Goal: Task Accomplishment & Management: Use online tool/utility

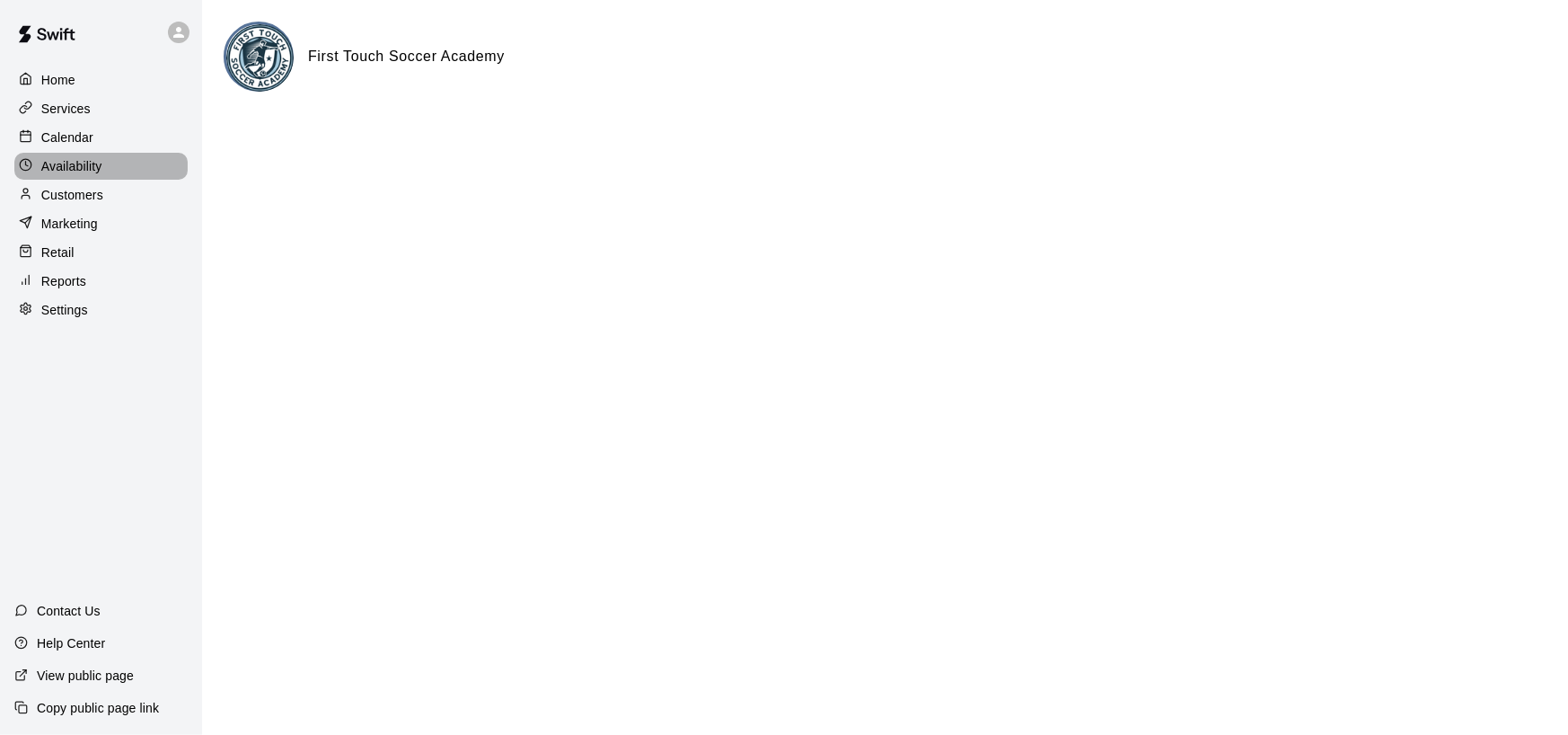
click at [35, 169] on div at bounding box center [30, 166] width 23 height 17
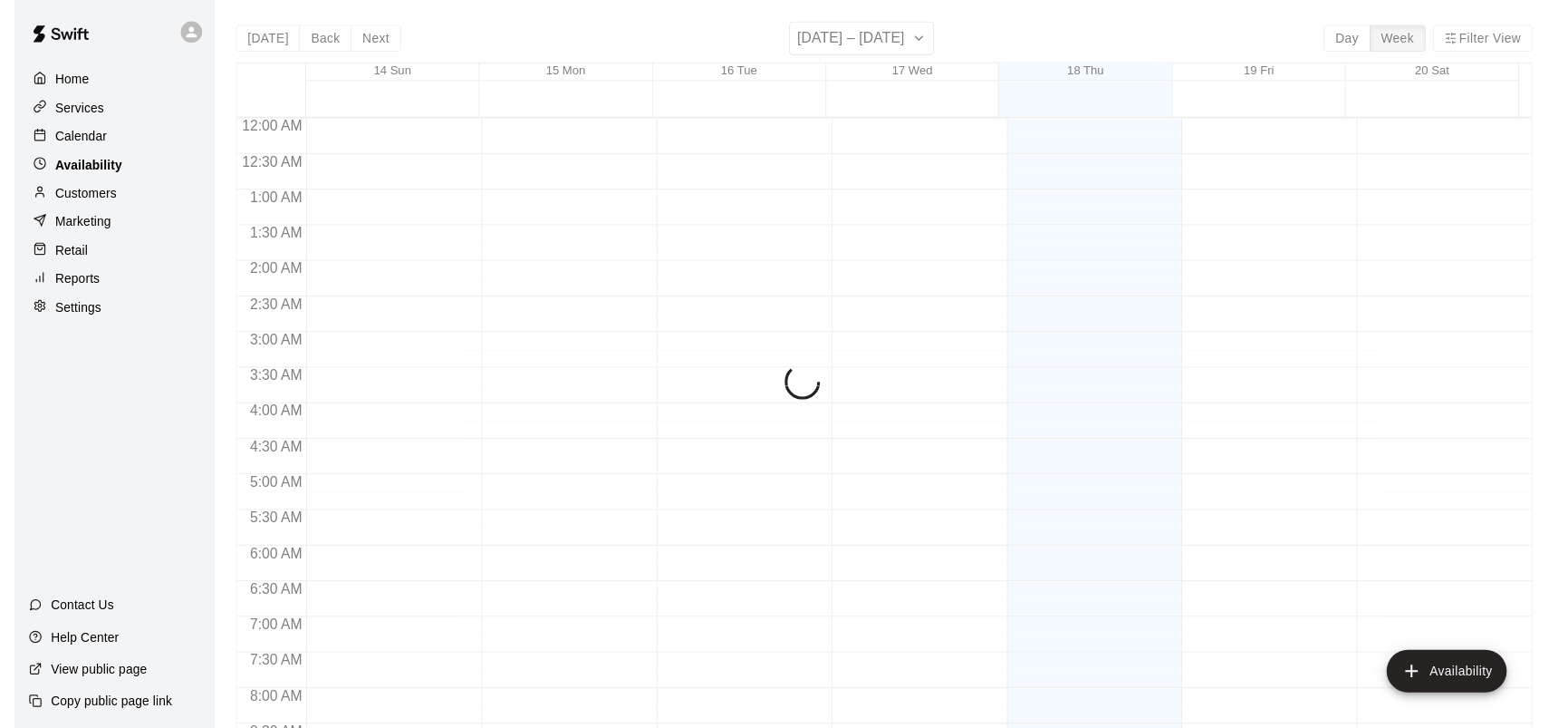
scroll to position [834, 0]
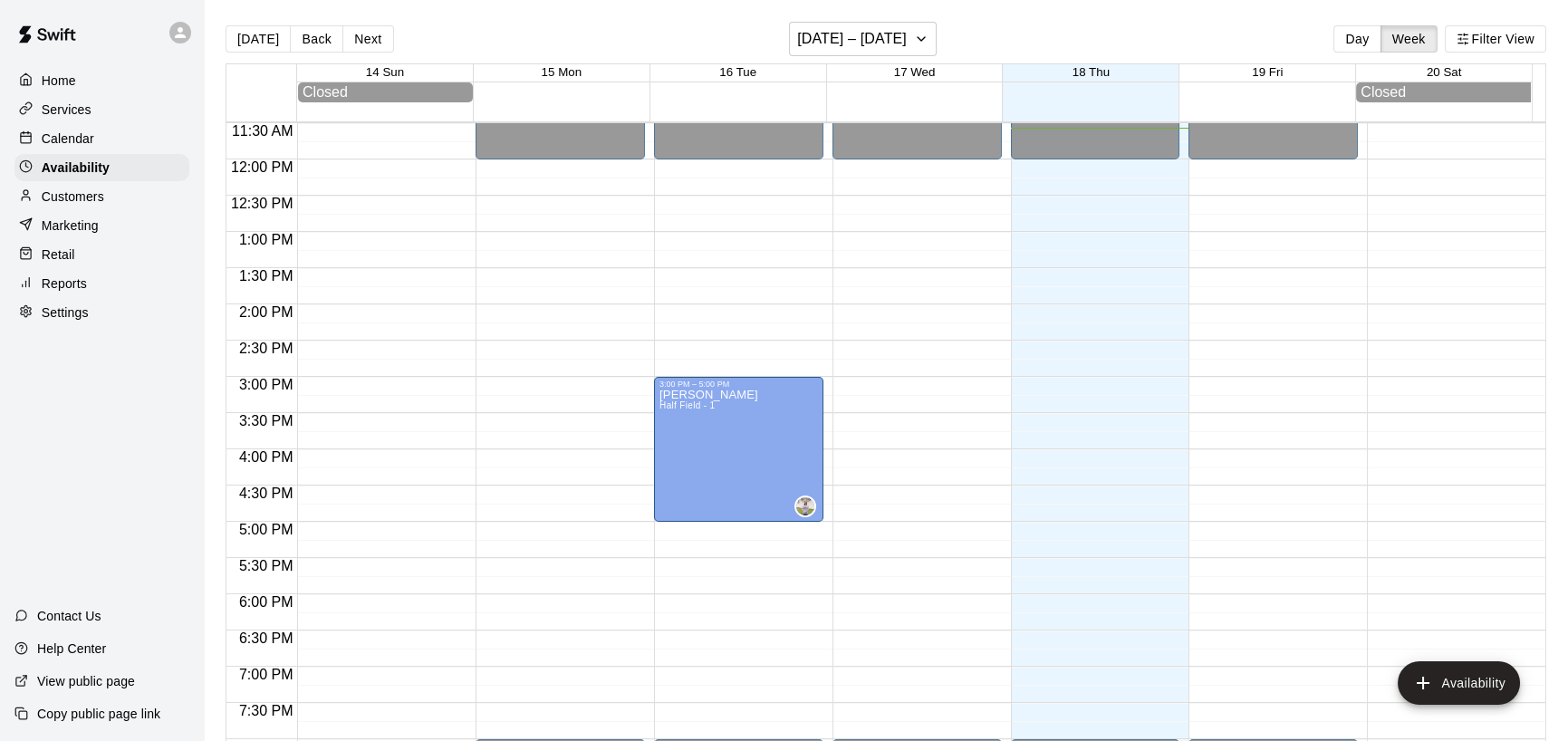
click at [45, 293] on p "Reports" at bounding box center [64, 283] width 45 height 18
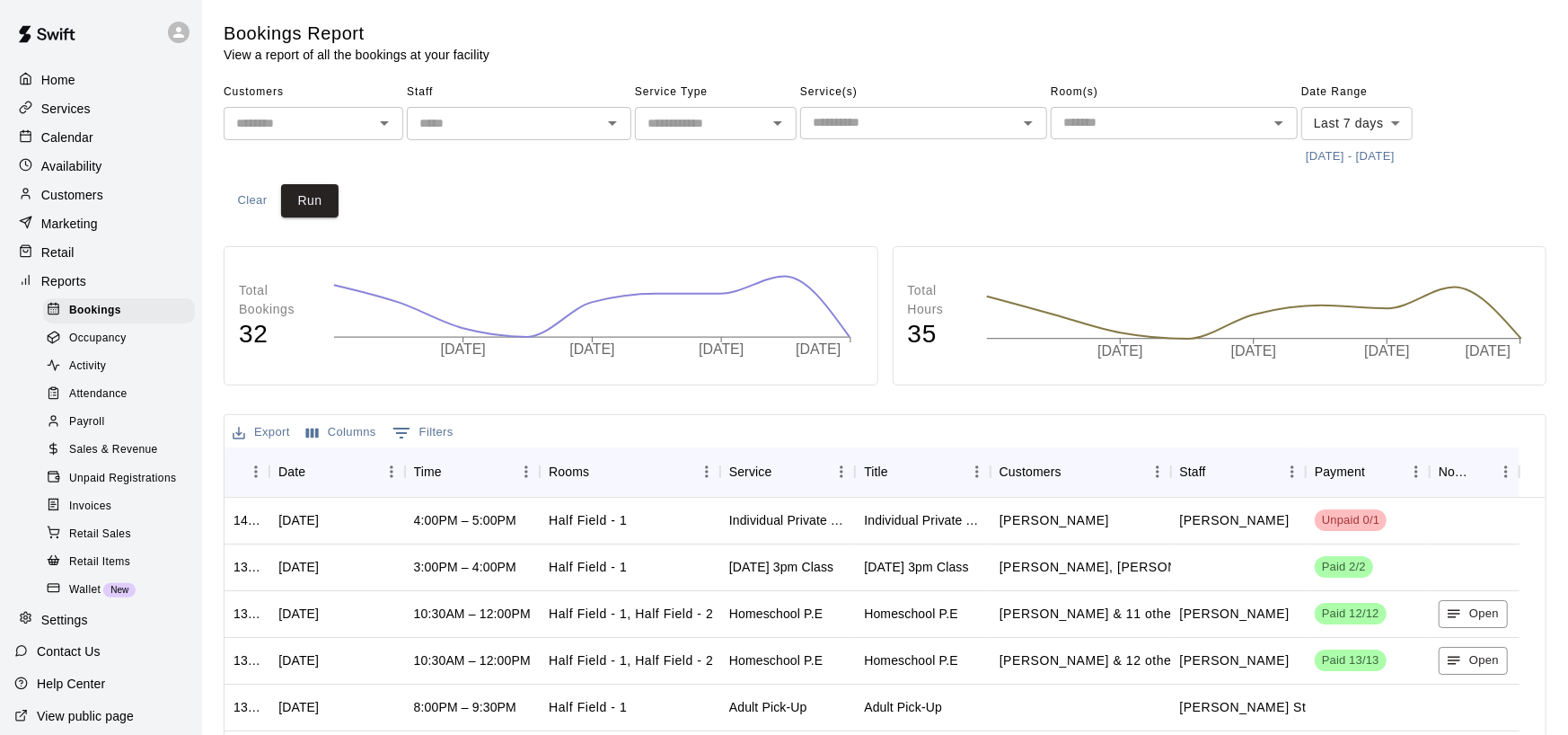
click at [1398, 117] on body "Home Services Calendar Availability Customers Marketing Retail Reports Bookings…" at bounding box center [784, 525] width 1568 height 1050
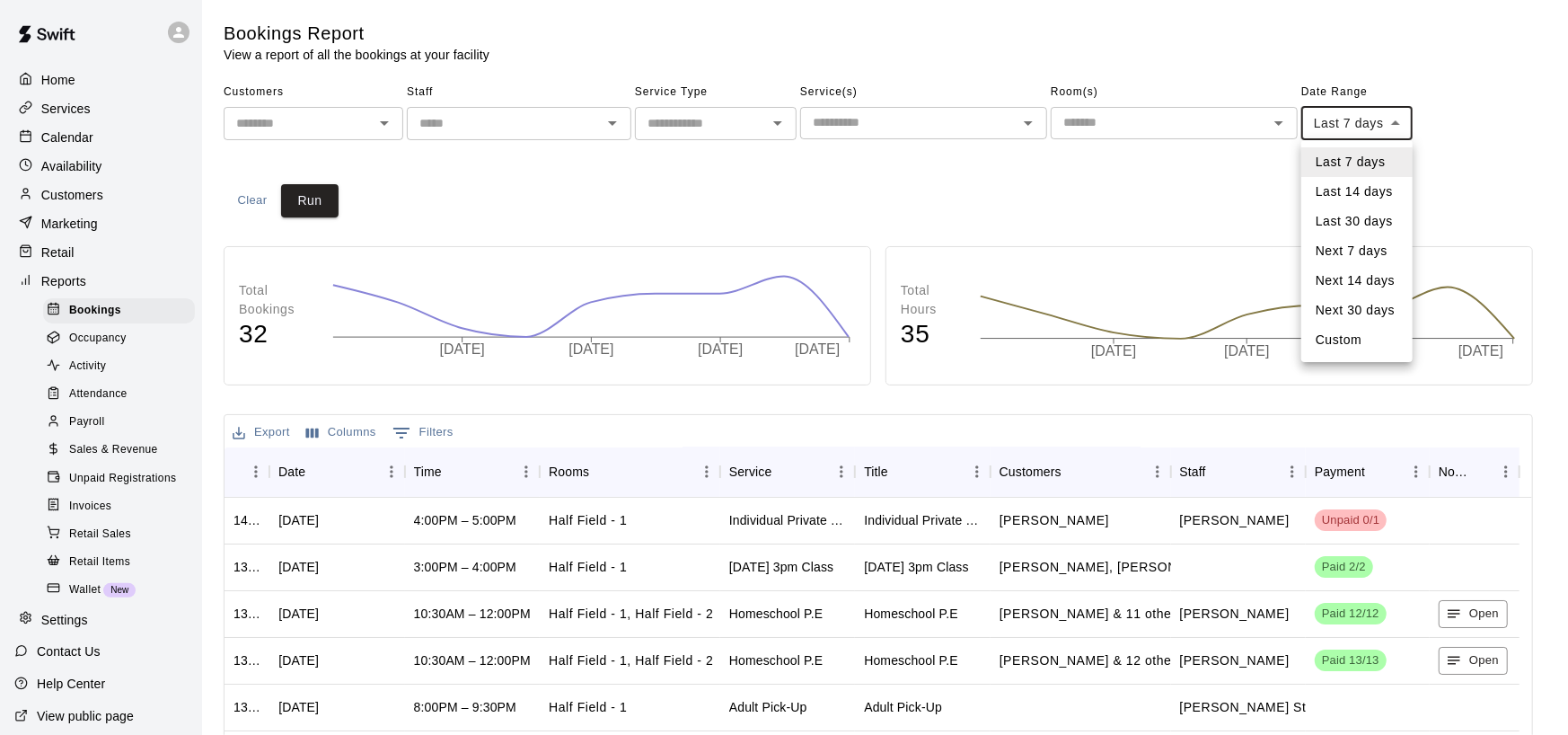
click at [1368, 184] on li "Last 14 days" at bounding box center [1357, 191] width 112 height 29
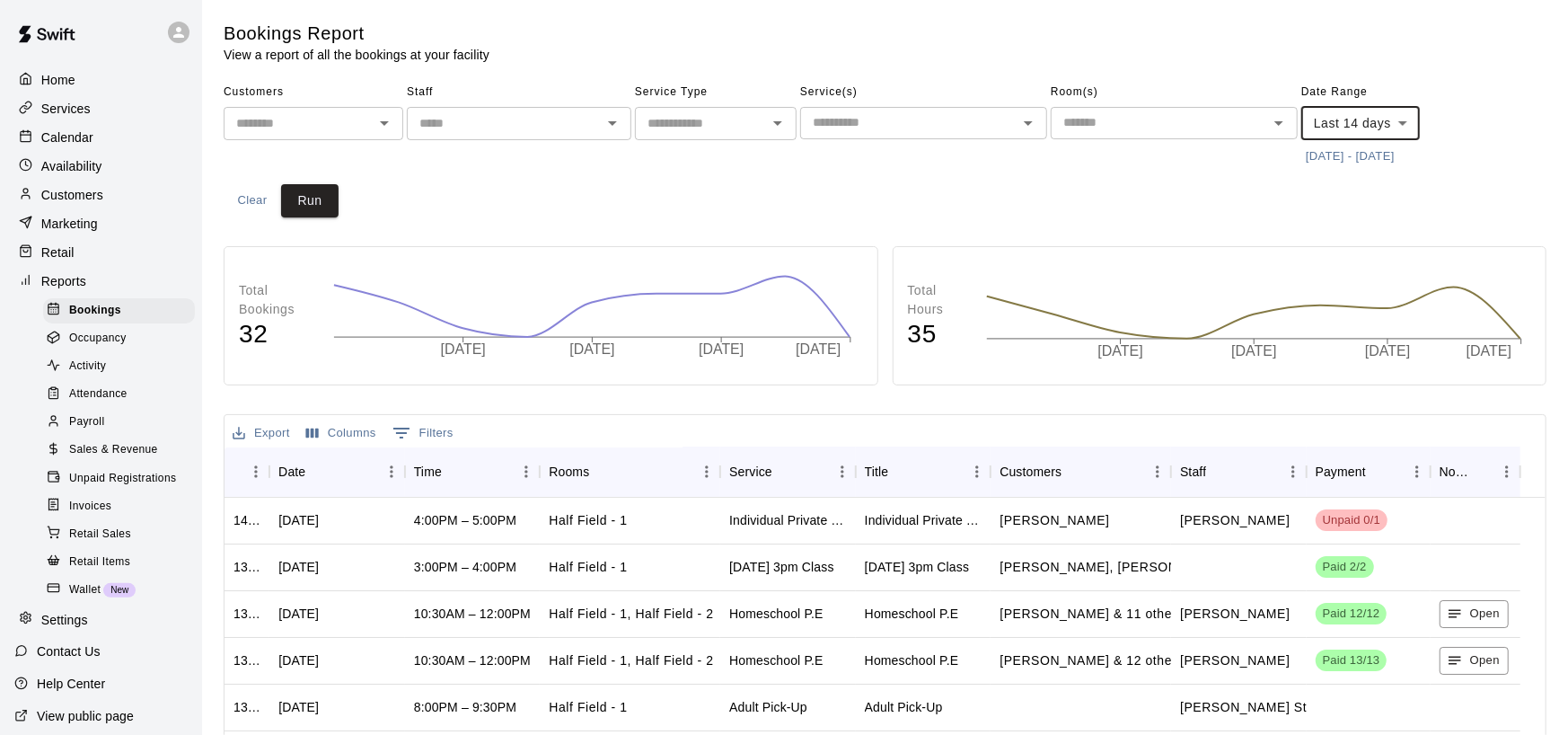
type input "******"
